Goal: Task Accomplishment & Management: Manage account settings

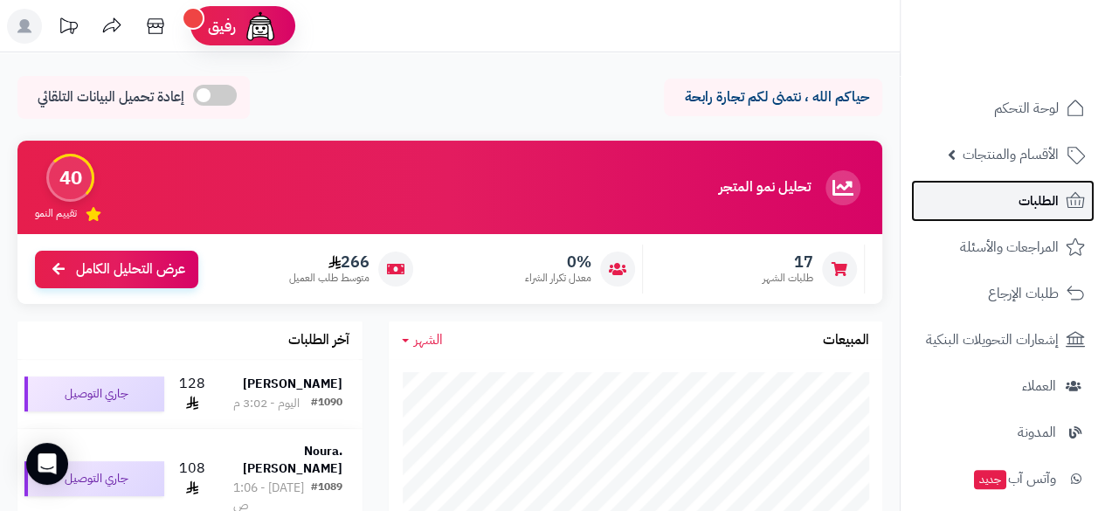
click at [1058, 202] on span "الطلبات" at bounding box center [1039, 201] width 40 height 24
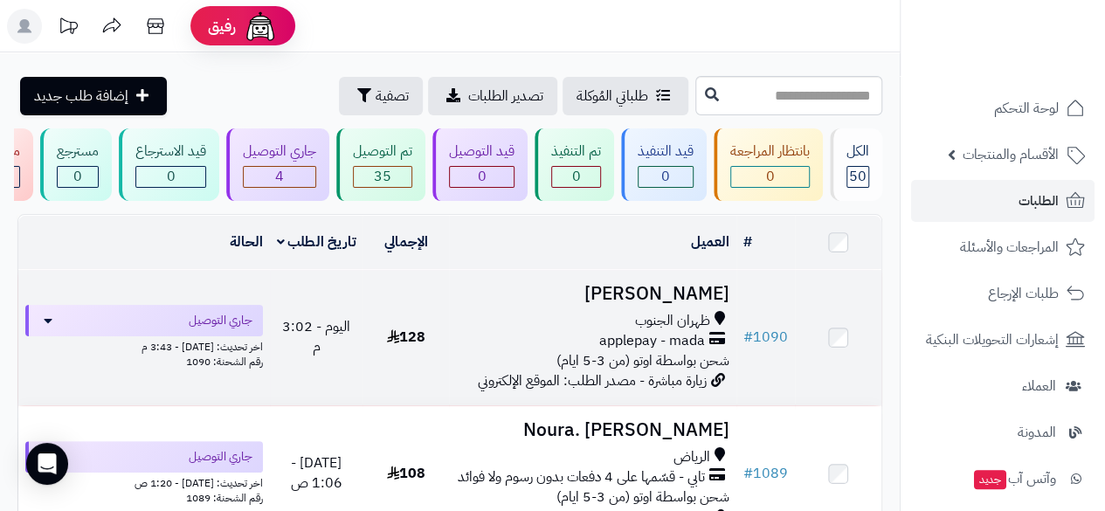
click at [653, 364] on span "شحن بواسطة اوتو (من 3-5 ايام)" at bounding box center [642, 360] width 173 height 21
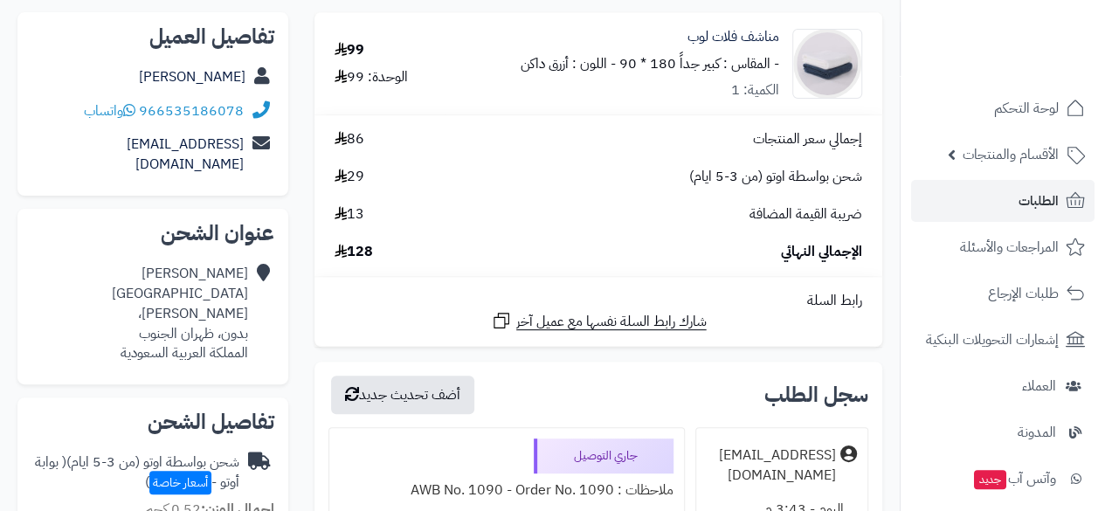
scroll to position [210, 0]
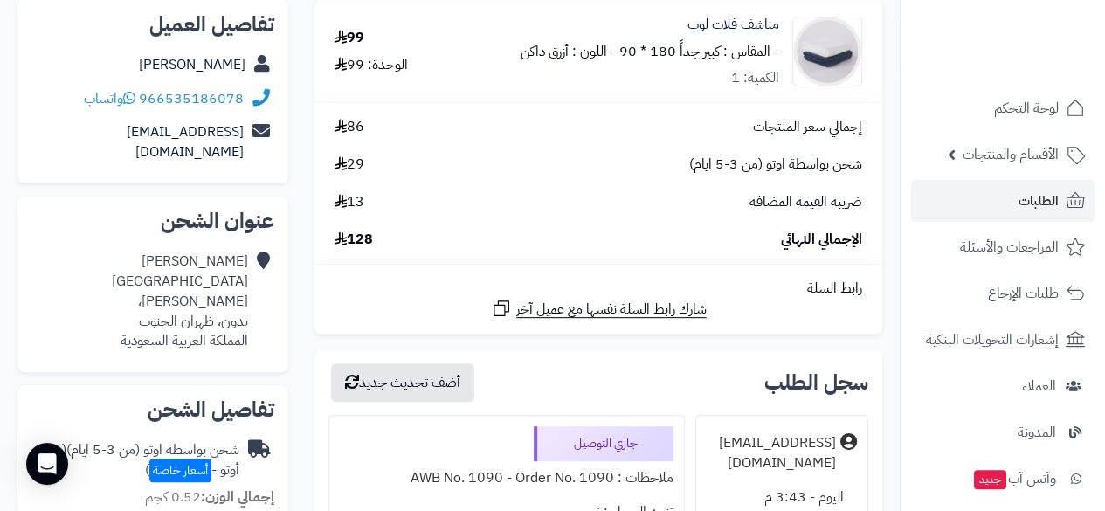
click at [506, 234] on div "الإجمالي النهائي 128" at bounding box center [598, 240] width 554 height 20
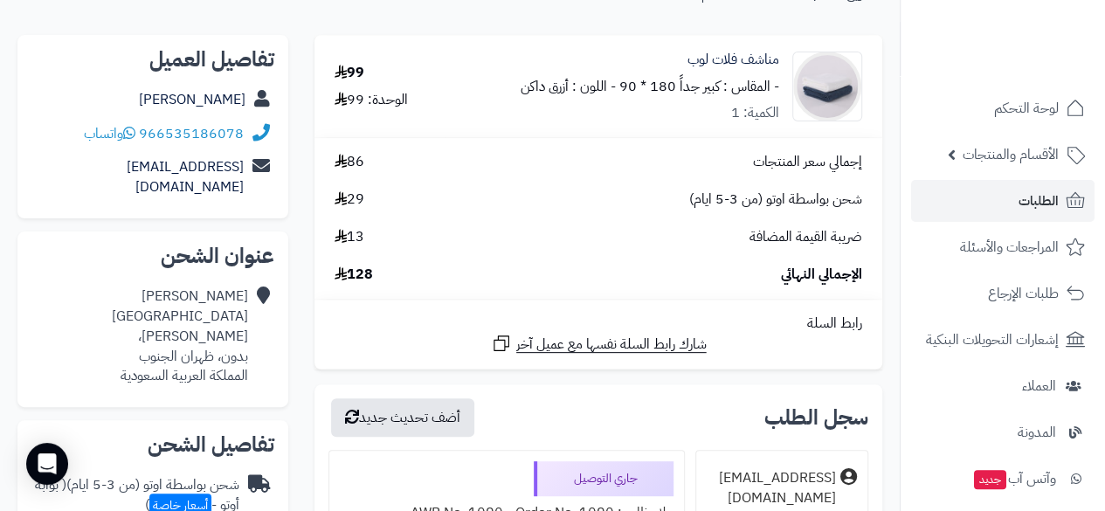
scroll to position [162, 0]
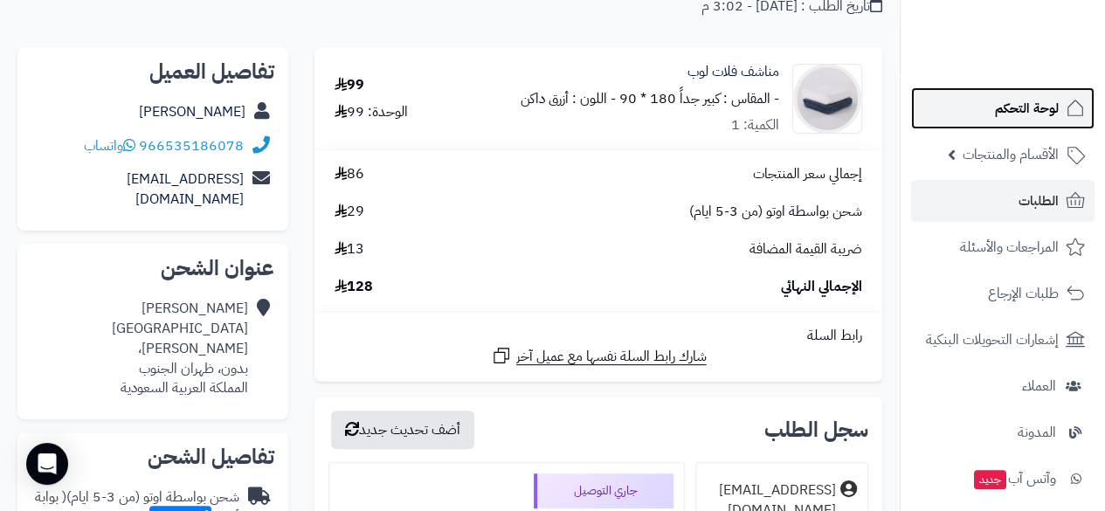
click at [1057, 113] on span "لوحة التحكم" at bounding box center [1027, 108] width 64 height 24
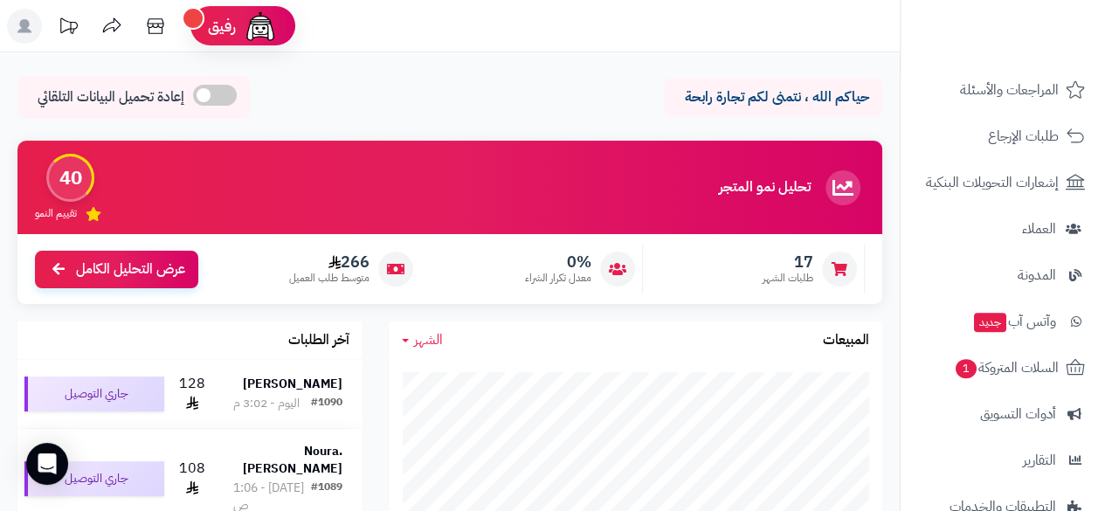
scroll to position [155, 0]
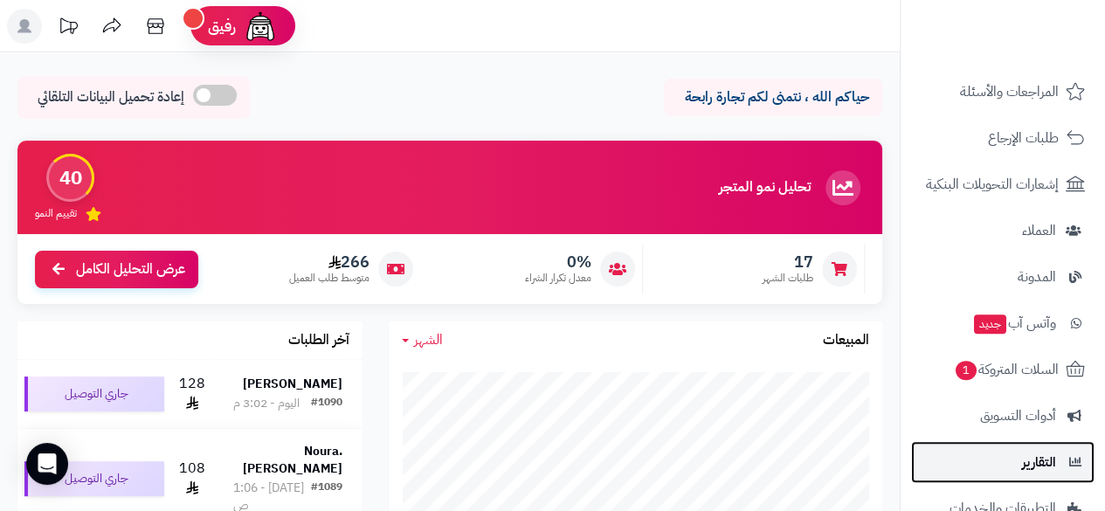
click at [1003, 457] on link "التقارير" at bounding box center [1002, 462] width 183 height 42
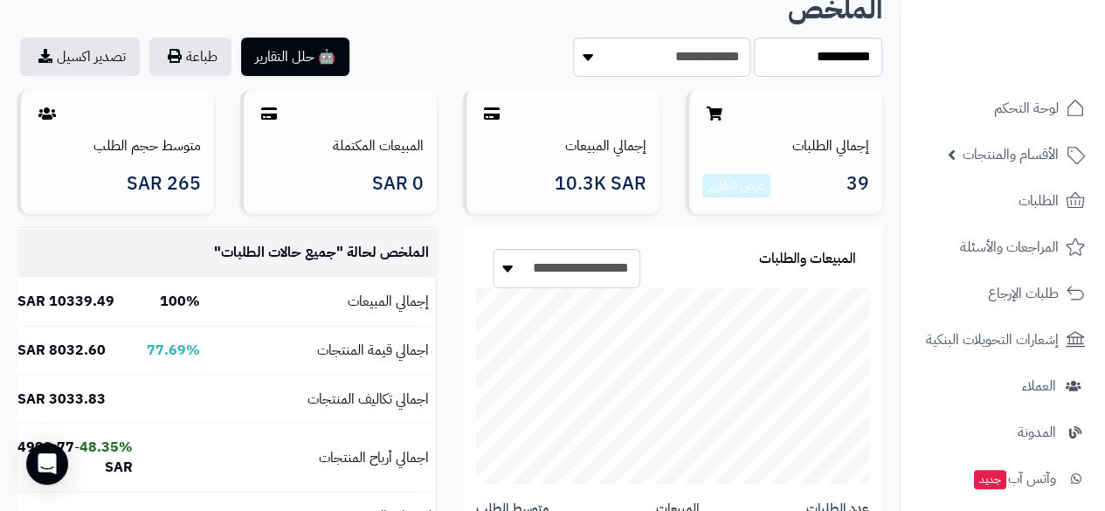
scroll to position [128, 0]
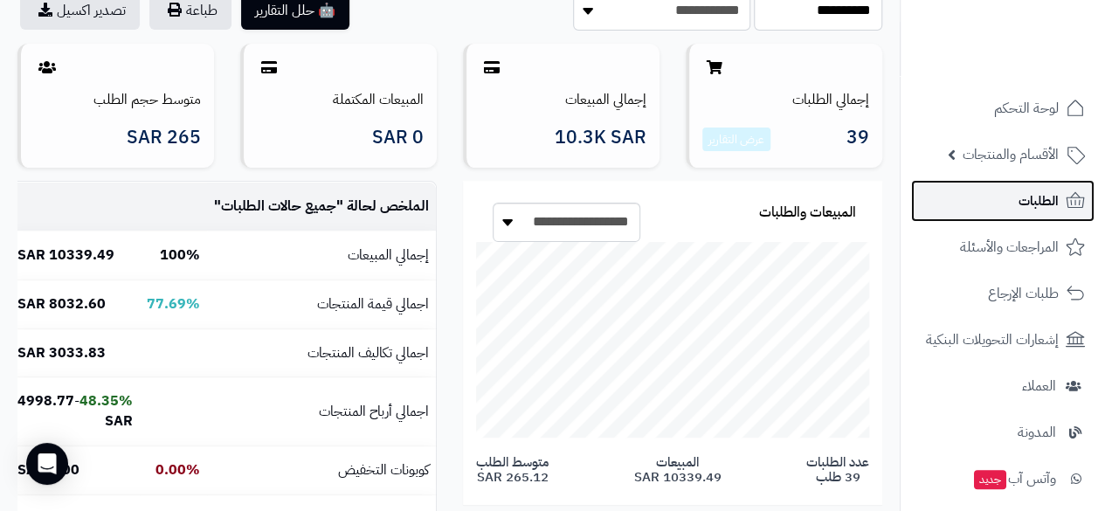
click at [1030, 198] on span "الطلبات" at bounding box center [1039, 201] width 40 height 24
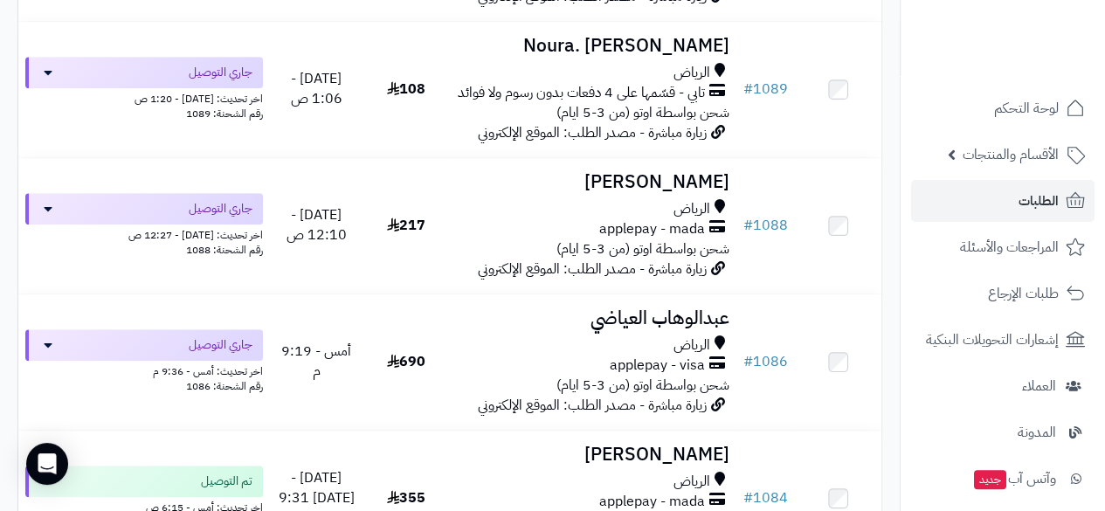
scroll to position [267, 0]
